Goal: Task Accomplishment & Management: Manage account settings

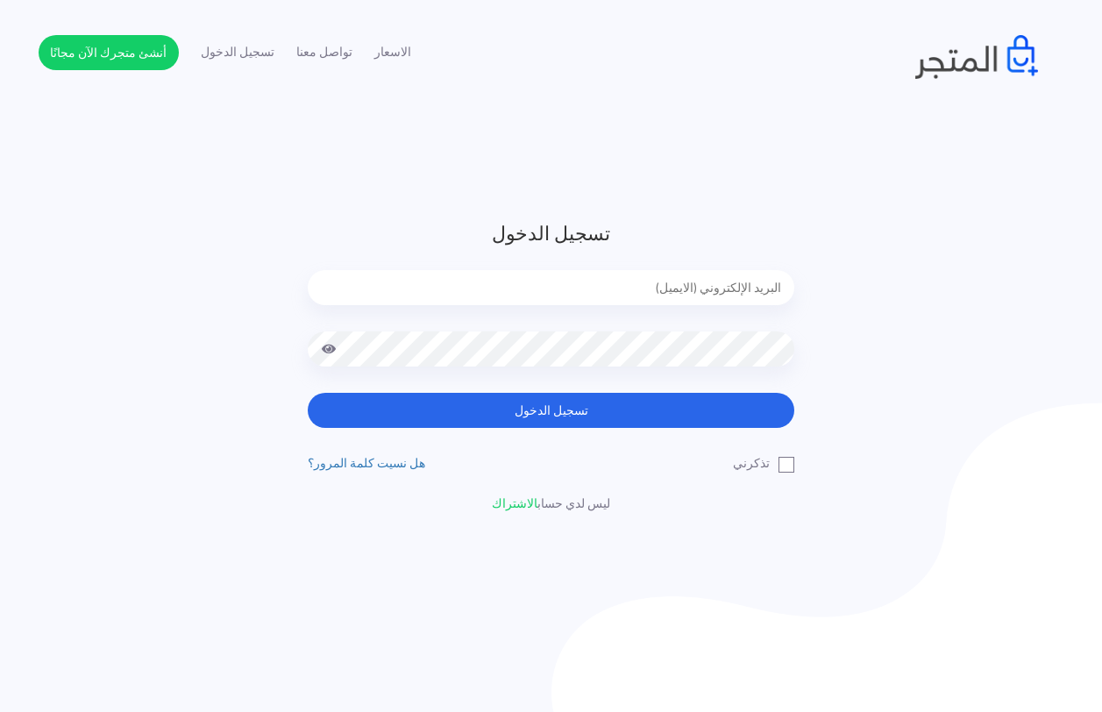
type input "techtonic4solutions@gmail.com"
click at [786, 471] on label "تذكرني" at bounding box center [763, 463] width 61 height 18
click at [786, 466] on input "تذكرني" at bounding box center [788, 459] width 11 height 11
checkbox input "true"
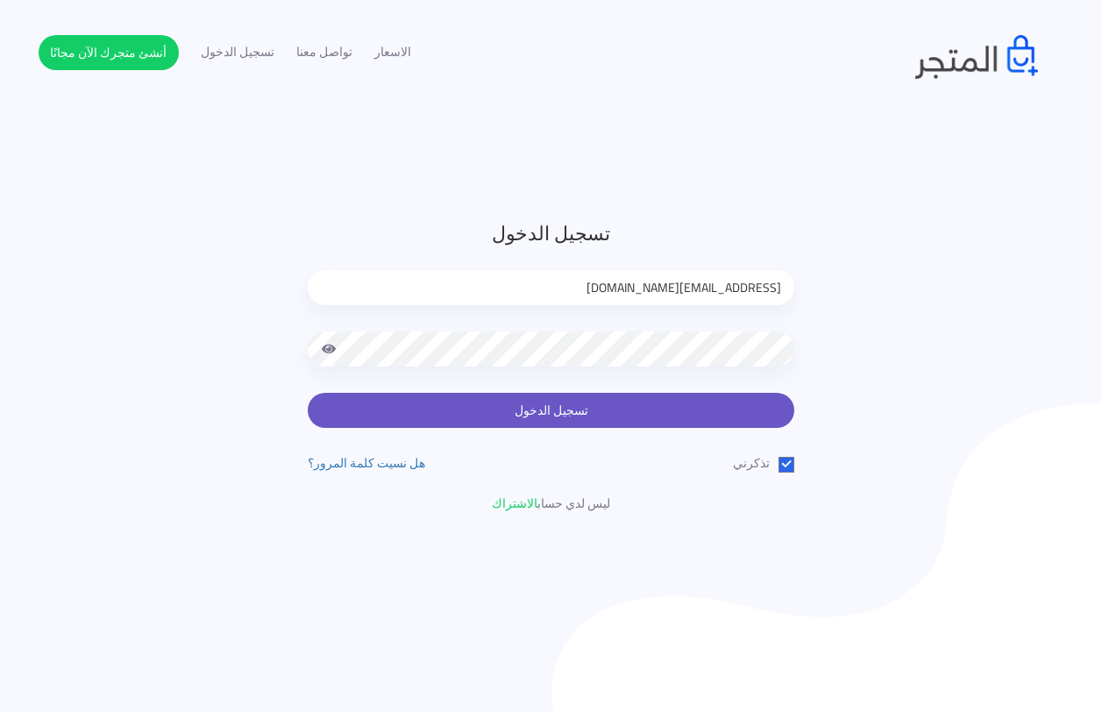
click at [486, 395] on button "تسجيل الدخول" at bounding box center [551, 410] width 487 height 35
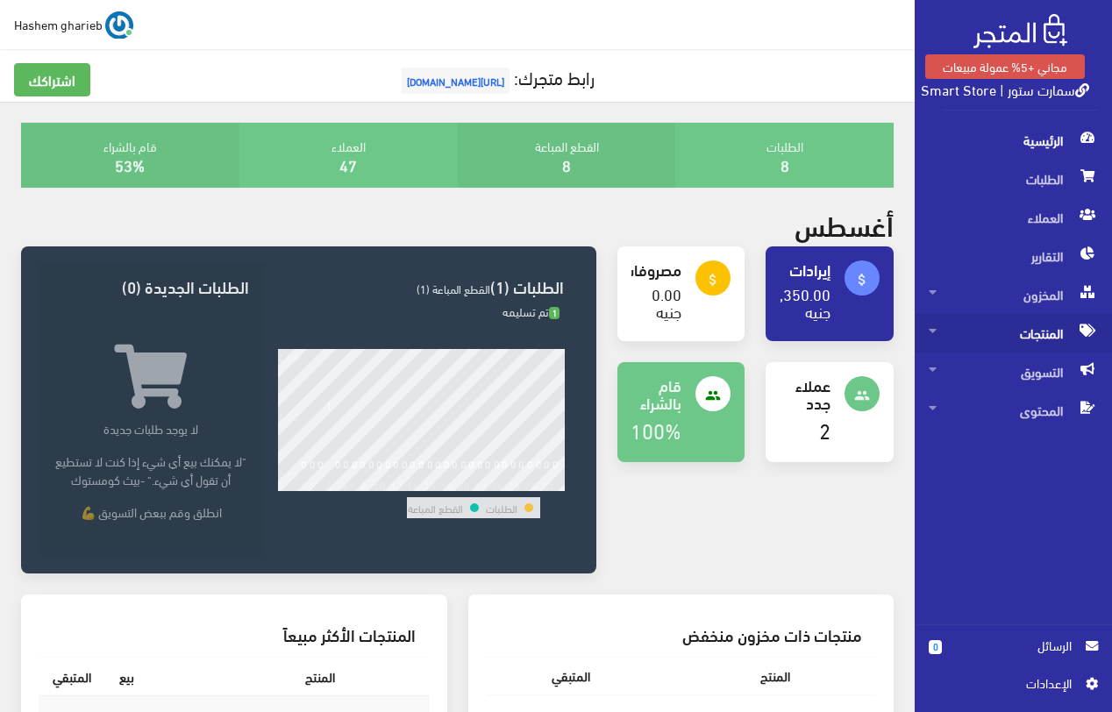
click at [1045, 338] on span "المنتجات" at bounding box center [1013, 333] width 169 height 39
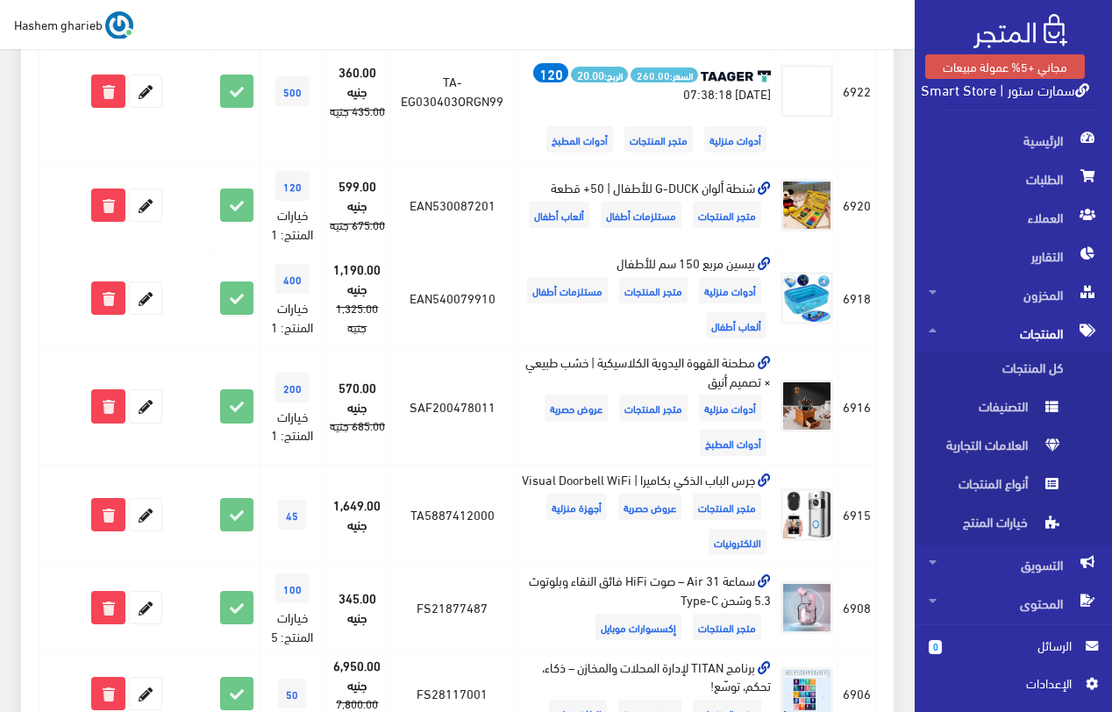
scroll to position [1666, 0]
